Goal: Navigation & Orientation: Go to known website

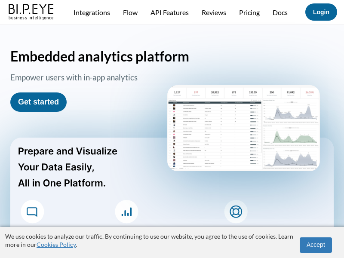
click at [31, 18] on img at bounding box center [31, 11] width 49 height 19
